Goal: Task Accomplishment & Management: Use online tool/utility

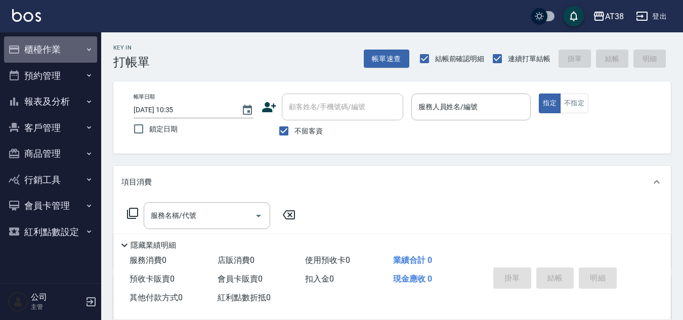
click at [62, 48] on button "櫃檯作業" at bounding box center [50, 49] width 93 height 26
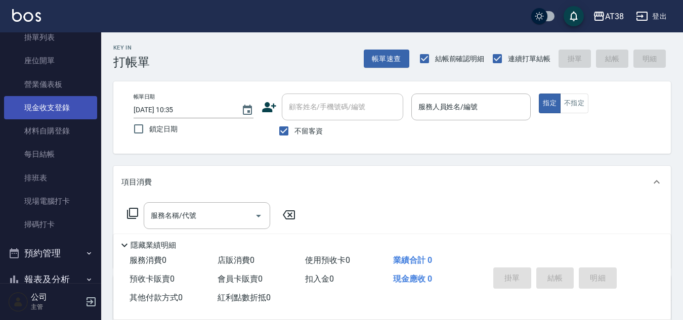
scroll to position [101, 0]
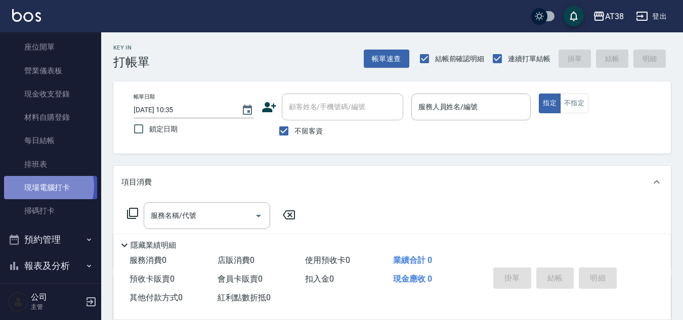
click at [43, 187] on link "現場電腦打卡" at bounding box center [50, 187] width 93 height 23
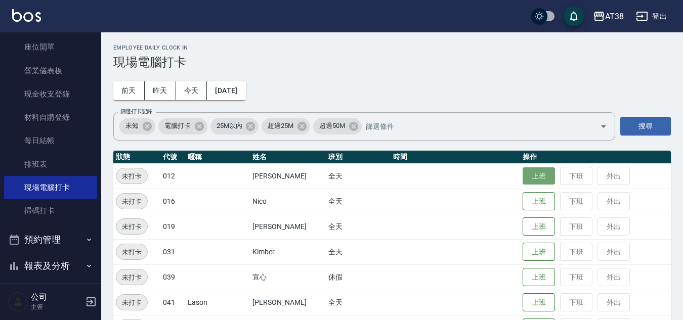
click at [523, 179] on button "上班" at bounding box center [539, 177] width 32 height 18
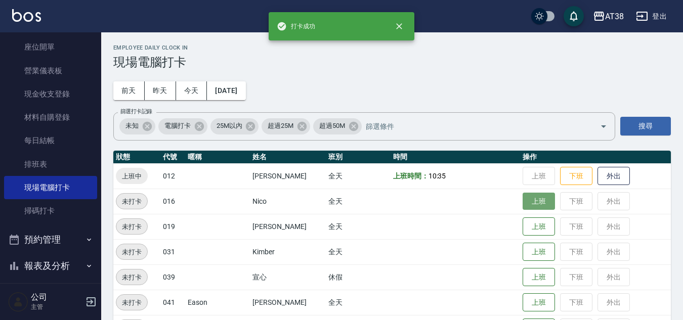
click at [525, 195] on button "上班" at bounding box center [539, 202] width 32 height 18
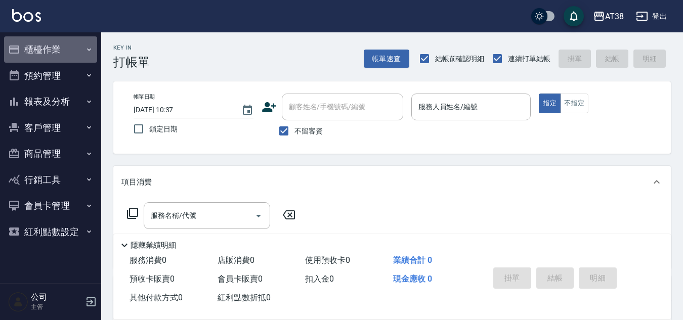
click at [48, 41] on button "櫃檯作業" at bounding box center [50, 49] width 93 height 26
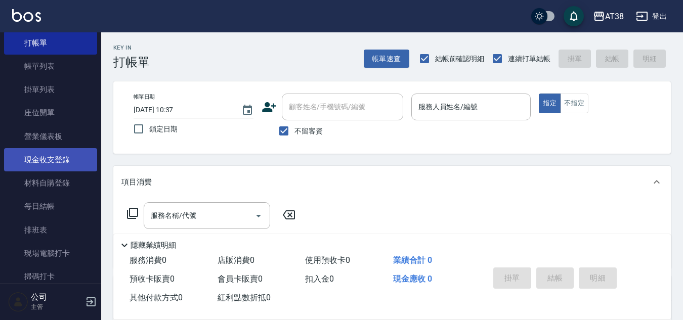
scroll to position [51, 0]
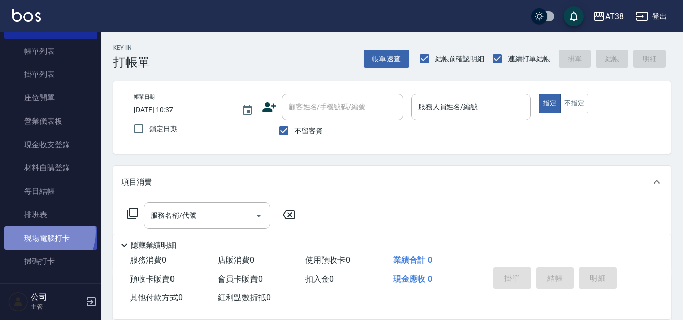
click at [43, 232] on link "現場電腦打卡" at bounding box center [50, 238] width 93 height 23
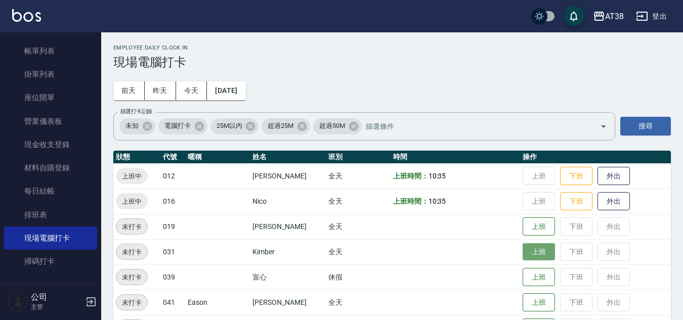
click at [529, 252] on button "上班" at bounding box center [539, 252] width 32 height 18
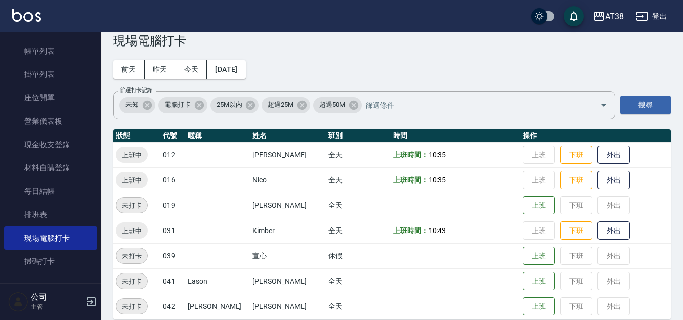
scroll to position [33, 0]
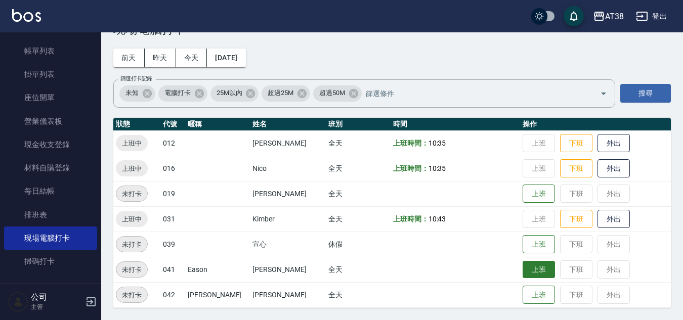
click at [525, 270] on button "上班" at bounding box center [539, 270] width 32 height 18
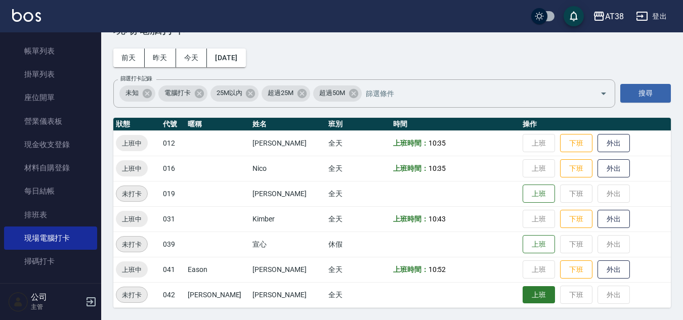
click at [530, 294] on button "上班" at bounding box center [539, 295] width 32 height 18
